Goal: Navigation & Orientation: Understand site structure

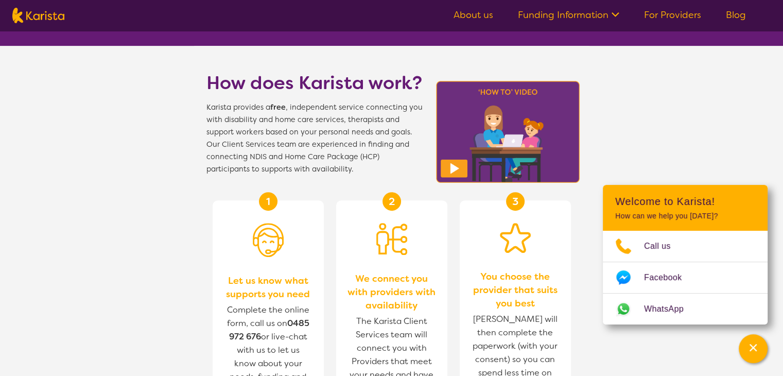
scroll to position [302, 0]
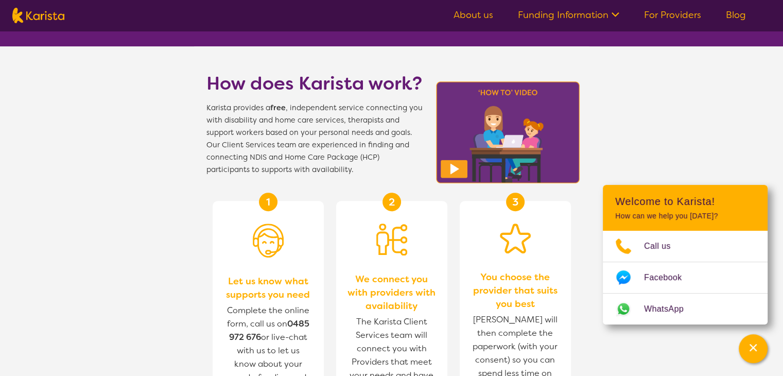
click at [534, 16] on link "Funding Information" at bounding box center [568, 15] width 101 height 12
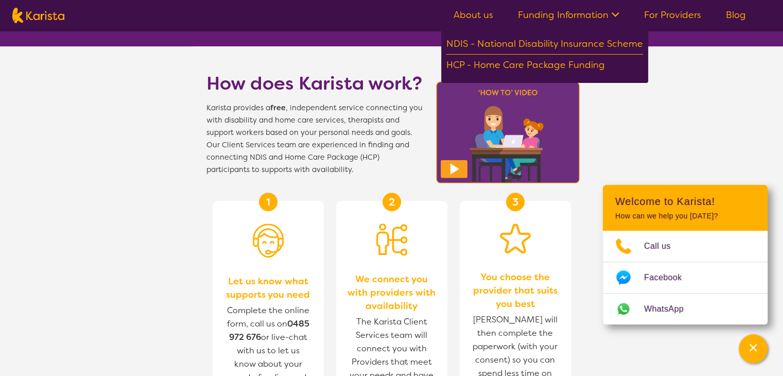
click at [671, 15] on link "For Providers" at bounding box center [672, 15] width 57 height 12
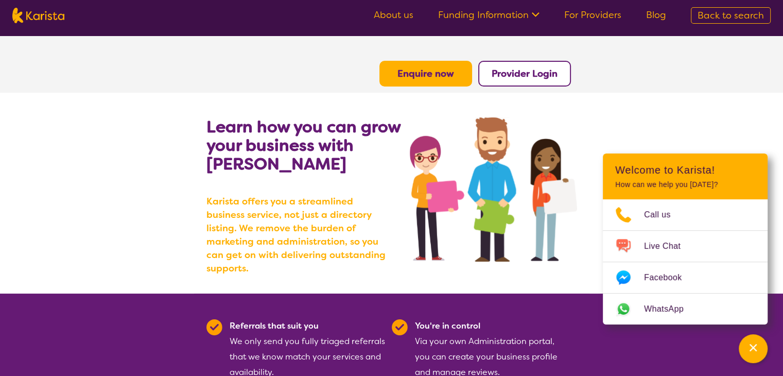
click at [492, 17] on link "Funding Information" at bounding box center [488, 15] width 101 height 12
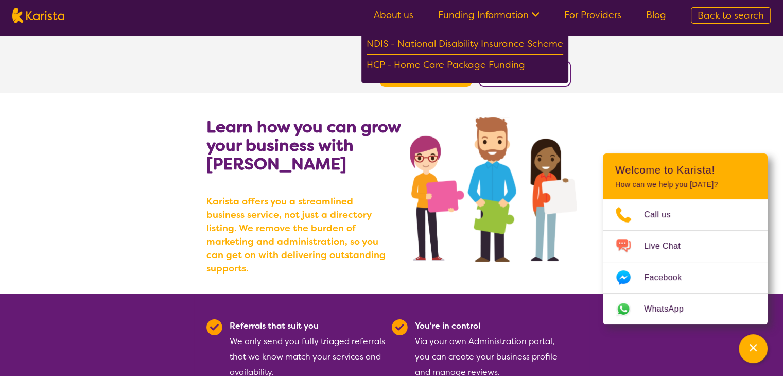
click at [413, 15] on link "About us" at bounding box center [394, 15] width 40 height 12
